Goal: Information Seeking & Learning: Learn about a topic

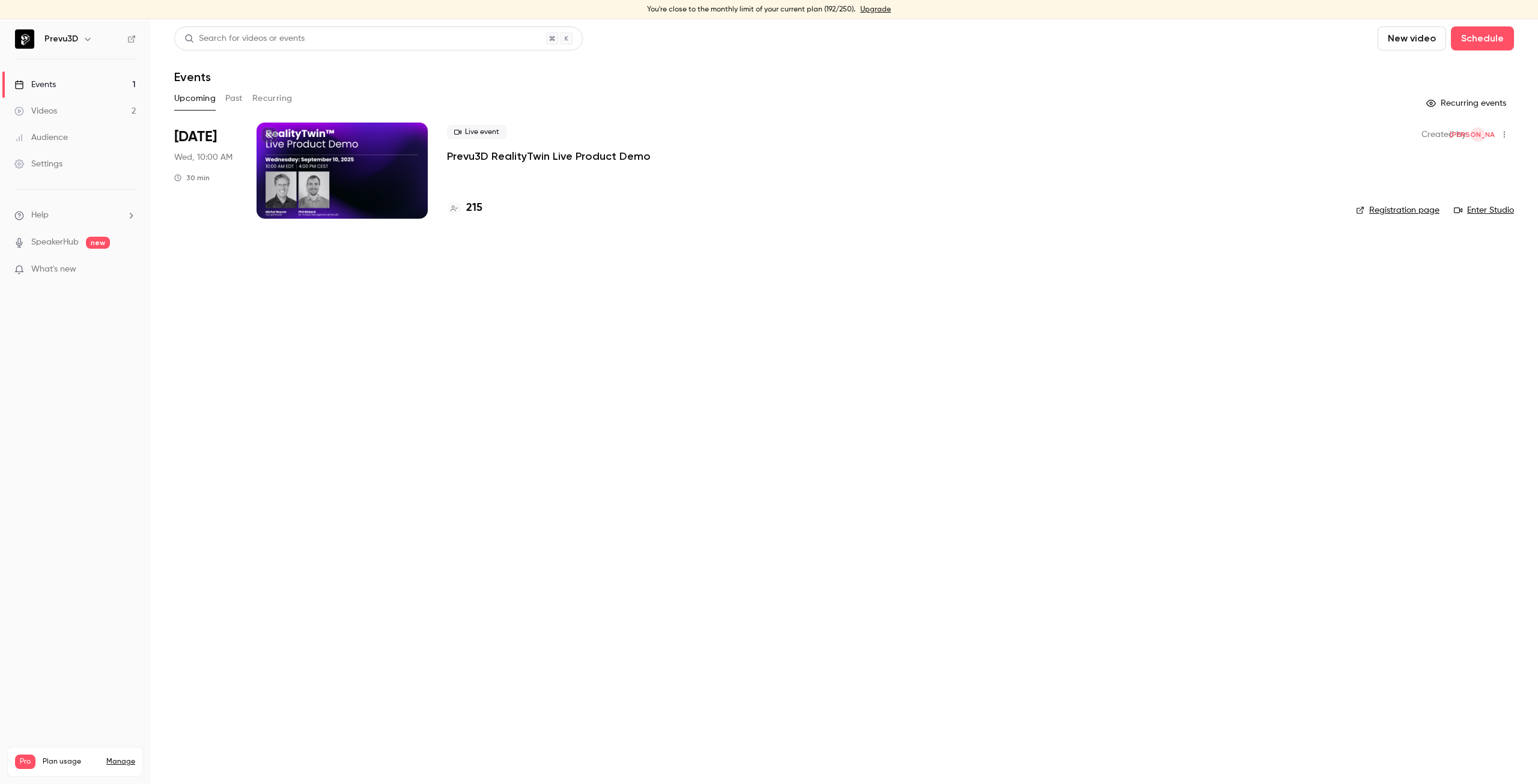
click at [624, 333] on main "Search for videos or events New video Schedule Events Upcoming Past Recurring R…" at bounding box center [844, 401] width 1388 height 765
click at [846, 187] on div "Live event Prevu3D RealityTwin Live Product Demo 215" at bounding box center [892, 171] width 890 height 96
click at [433, 328] on main "Search for videos or events New video Schedule Events Upcoming Past Recurring R…" at bounding box center [844, 401] width 1388 height 765
click at [679, 427] on main "Search for videos or events New video Schedule Events Upcoming Past Recurring R…" at bounding box center [844, 401] width 1388 height 765
